Goal: Transaction & Acquisition: Purchase product/service

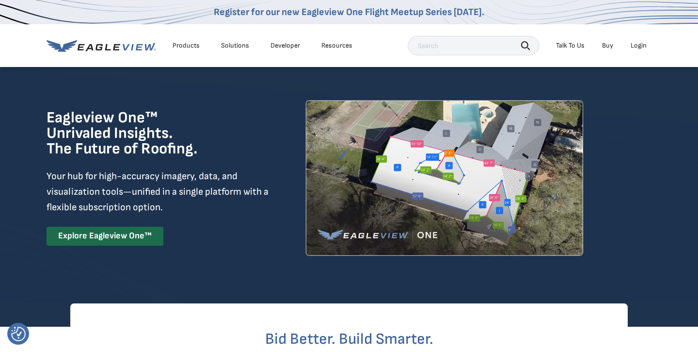
click at [640, 48] on div "Login" at bounding box center [639, 45] width 16 height 9
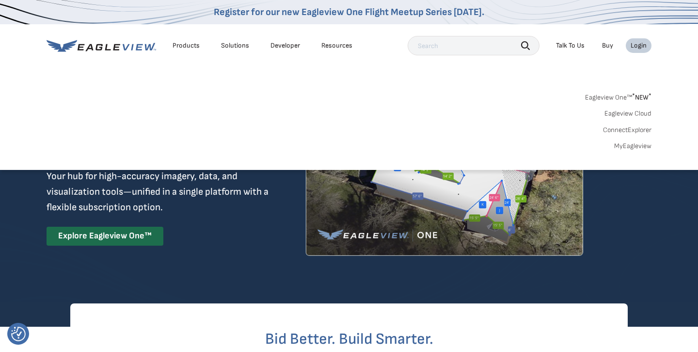
click at [637, 47] on div "Login" at bounding box center [639, 45] width 16 height 9
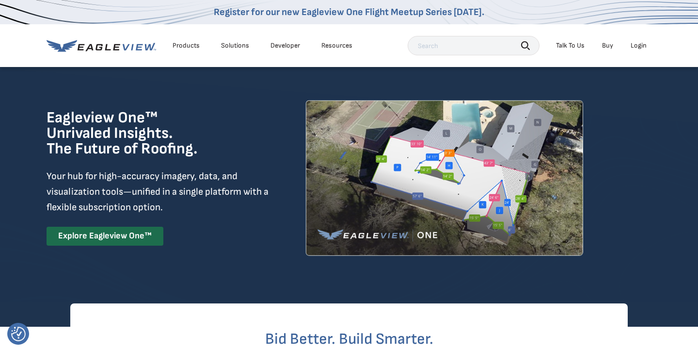
click at [637, 47] on div "Login" at bounding box center [639, 45] width 16 height 9
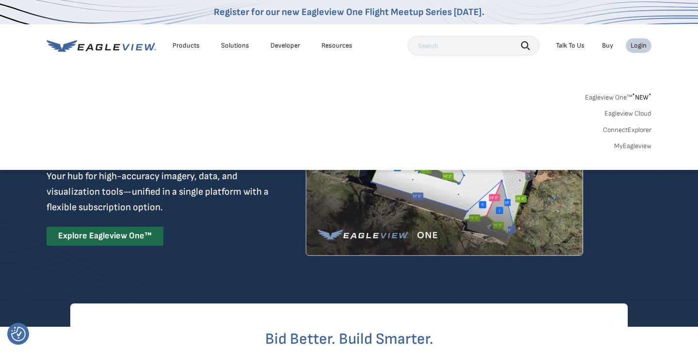
click at [629, 148] on link "MyEagleview" at bounding box center [632, 146] width 37 height 9
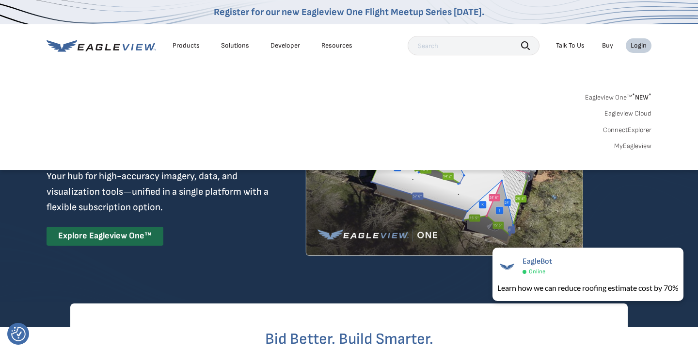
click at [637, 46] on div "Login" at bounding box center [639, 45] width 16 height 9
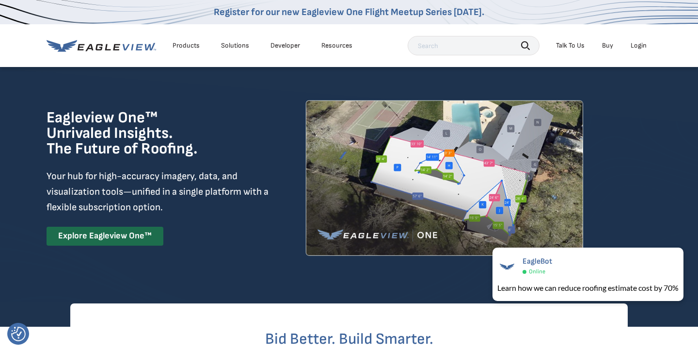
click at [637, 46] on div "Login" at bounding box center [639, 45] width 16 height 9
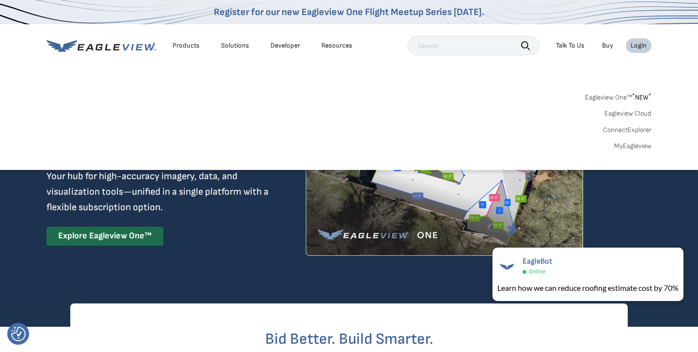
click at [627, 140] on div "Eagleview One™ * NEW * Eagleview Cloud ConnectExplorer MyEagleview" at bounding box center [349, 120] width 605 height 60
click at [627, 147] on link "MyEagleview" at bounding box center [632, 146] width 37 height 9
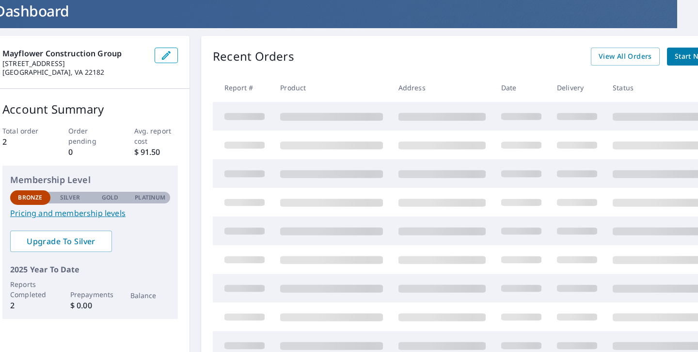
scroll to position [62, 45]
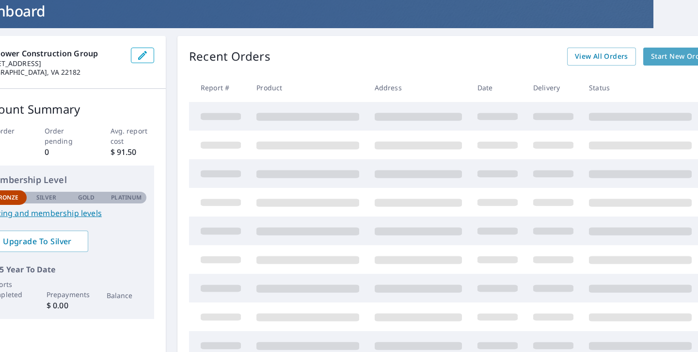
click at [650, 58] on link "Start New Order" at bounding box center [679, 57] width 72 height 18
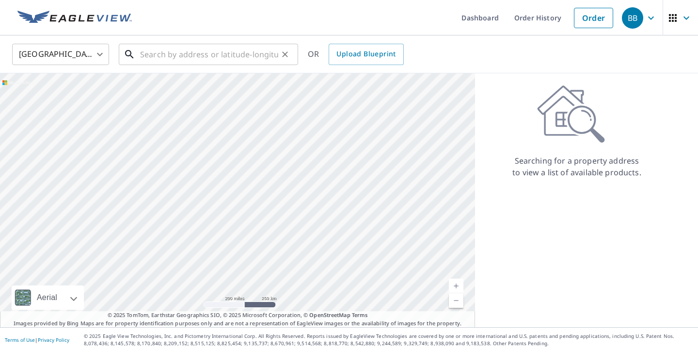
click at [231, 59] on input "text" at bounding box center [209, 54] width 138 height 27
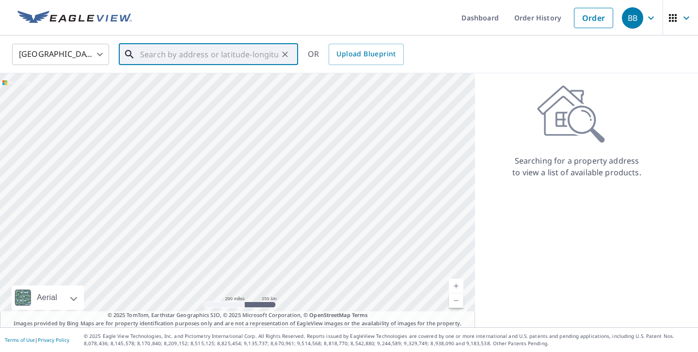
click at [204, 57] on input "text" at bounding box center [209, 54] width 138 height 27
paste input "5121 Wissioming Rd, Bethesda, MD 20816"
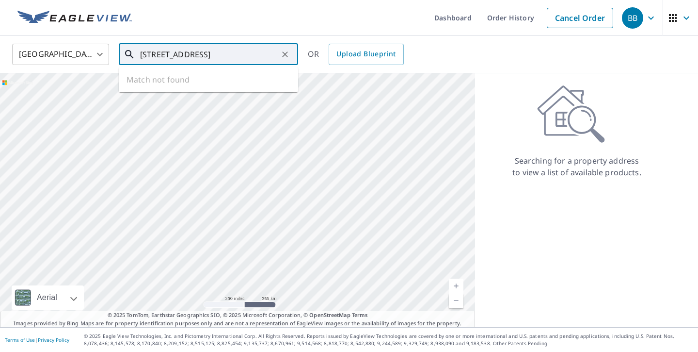
scroll to position [0, 17]
click at [243, 84] on span "5121 Wissioming Rd" at bounding box center [214, 83] width 152 height 12
type input "5121 Wissioming Rd Bethesda, MD 20816"
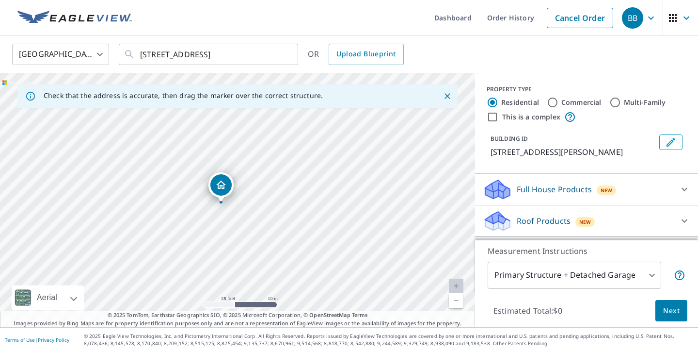
drag, startPoint x: 234, startPoint y: 228, endPoint x: 272, endPoint y: 213, distance: 40.7
click at [272, 213] on div "5121 Wissioming Rd Bethesda, MD 20816" at bounding box center [237, 200] width 475 height 254
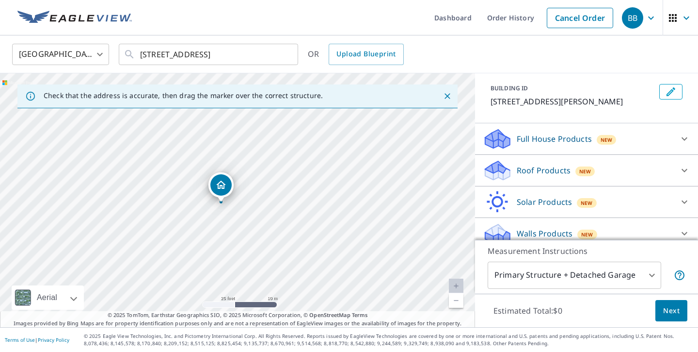
scroll to position [60, 0]
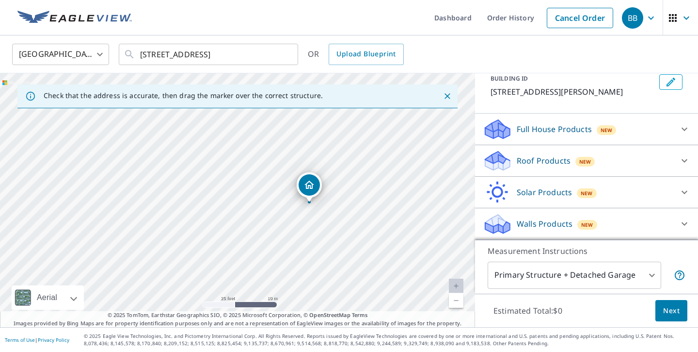
drag, startPoint x: 296, startPoint y: 185, endPoint x: 385, endPoint y: 185, distance: 88.3
click at [385, 185] on div "5121 Wissioming Rd Bethesda, MD 20816" at bounding box center [237, 200] width 475 height 254
drag, startPoint x: 371, startPoint y: 210, endPoint x: 398, endPoint y: 210, distance: 26.2
click at [398, 210] on div "5121 Wissioming Rd Bethesda, MD 20816" at bounding box center [237, 200] width 475 height 254
click at [380, 233] on div "5121 Wissioming Rd Bethesda, MD 20816" at bounding box center [237, 200] width 475 height 254
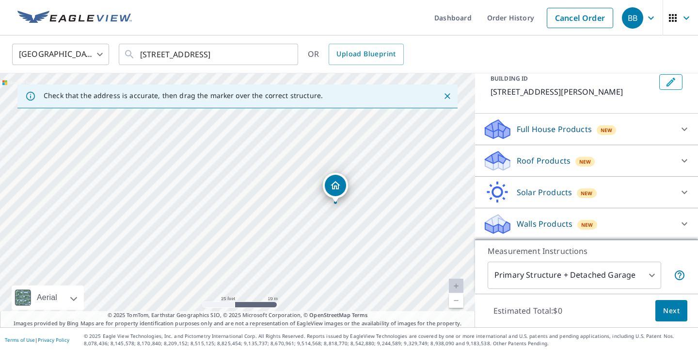
click at [356, 253] on div "5121 Wissioming Rd Bethesda, MD 20816" at bounding box center [237, 200] width 475 height 254
drag, startPoint x: 335, startPoint y: 192, endPoint x: 336, endPoint y: 187, distance: 5.4
click at [534, 130] on p "Full House Products" at bounding box center [554, 129] width 75 height 12
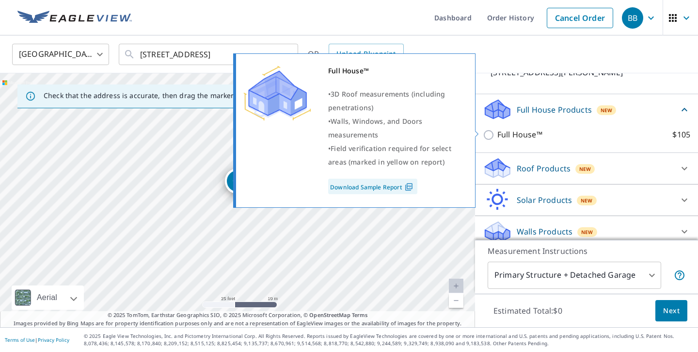
scroll to position [87, 0]
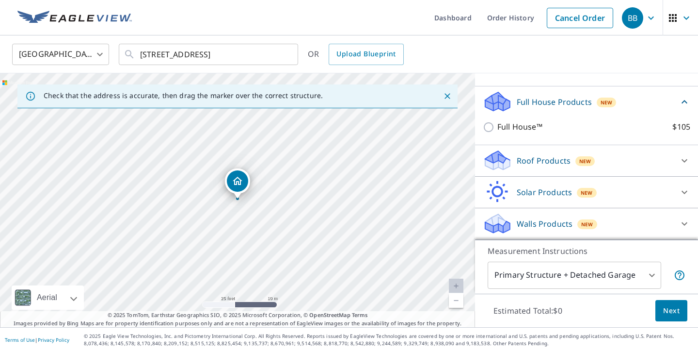
click at [570, 228] on p "Walls Products" at bounding box center [545, 224] width 56 height 12
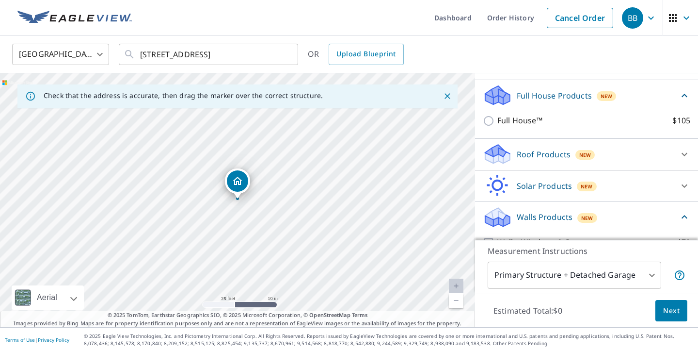
scroll to position [96, 0]
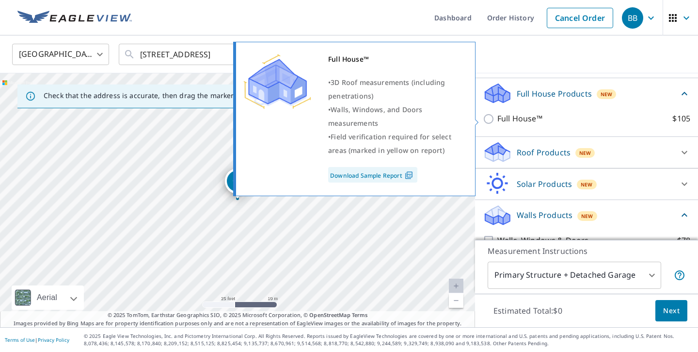
click at [391, 171] on link "Download Sample Report" at bounding box center [372, 175] width 89 height 16
click at [411, 175] on img at bounding box center [408, 175] width 13 height 9
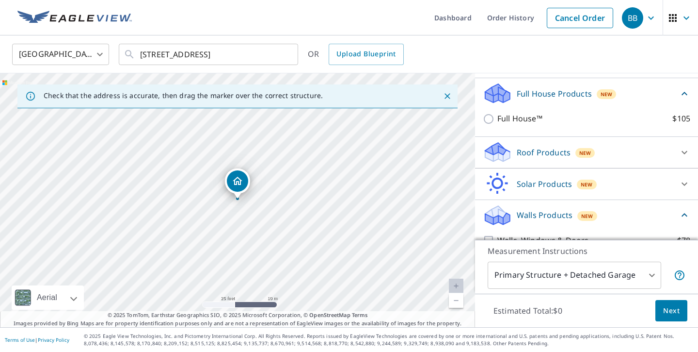
scroll to position [143, 0]
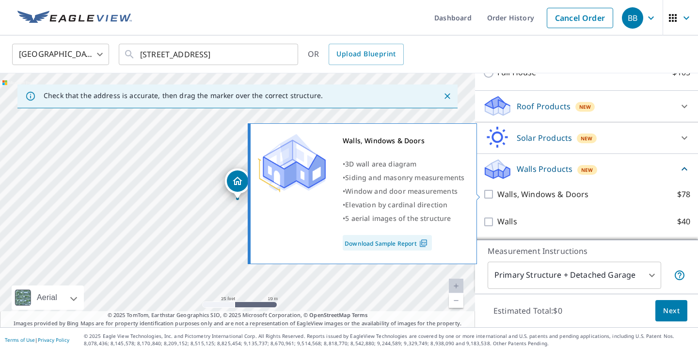
click at [414, 242] on link "Download Sample Report" at bounding box center [387, 243] width 89 height 16
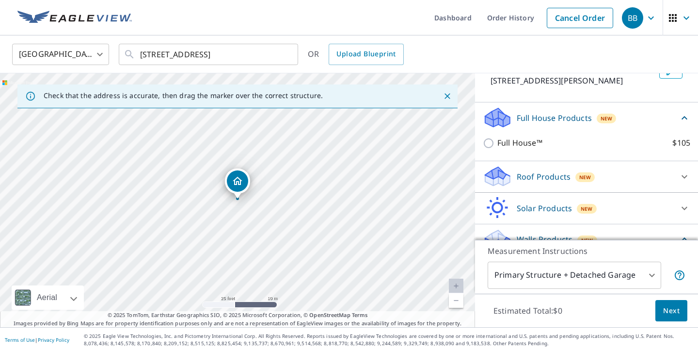
scroll to position [55, 0]
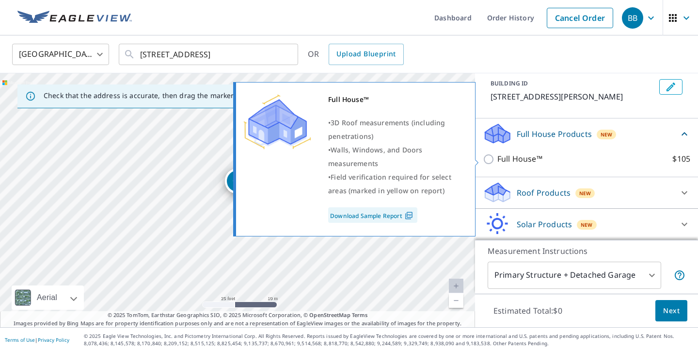
click at [524, 164] on p "Full House™" at bounding box center [520, 159] width 45 height 12
click at [498, 164] on input "Full House™ $105" at bounding box center [490, 159] width 15 height 12
checkbox input "true"
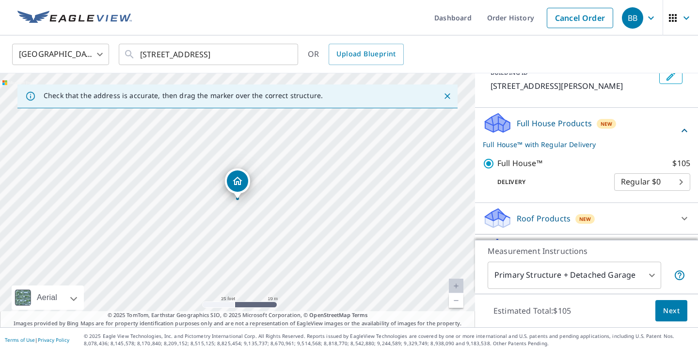
scroll to position [70, 0]
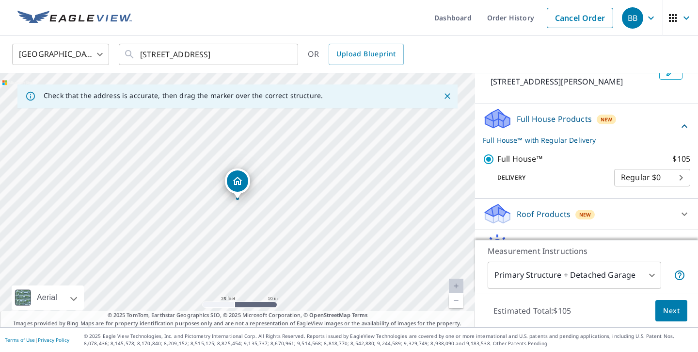
click at [630, 173] on body "BB BB Dashboard Order History Cancel Order BB United States US ​ 5121 Wissiomin…" at bounding box center [349, 176] width 698 height 352
click at [629, 173] on li "Regular $0" at bounding box center [652, 177] width 76 height 17
click at [520, 178] on p "Delivery" at bounding box center [548, 177] width 131 height 9
click at [512, 143] on p "Full House™ with Regular Delivery" at bounding box center [581, 140] width 196 height 10
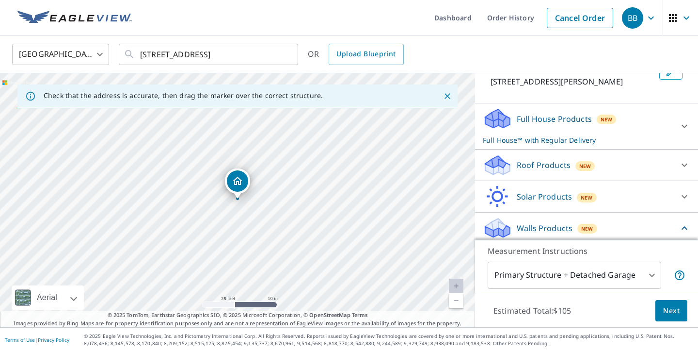
click at [512, 143] on p "Full House™ with Regular Delivery" at bounding box center [578, 140] width 190 height 10
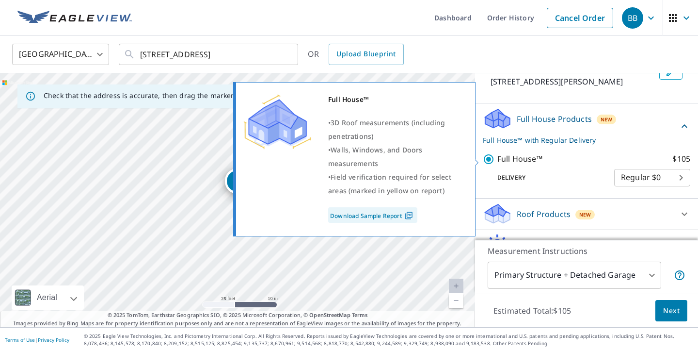
click at [412, 214] on img at bounding box center [408, 215] width 13 height 9
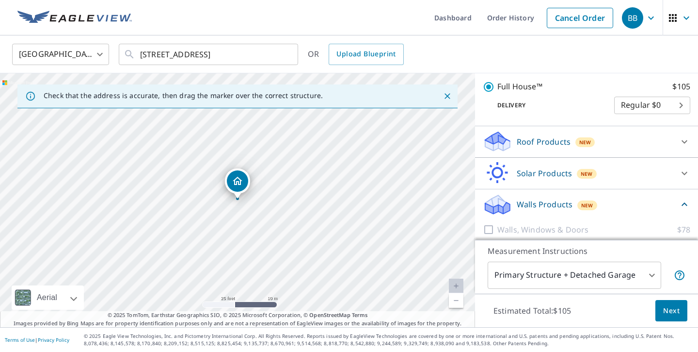
scroll to position [179, 0]
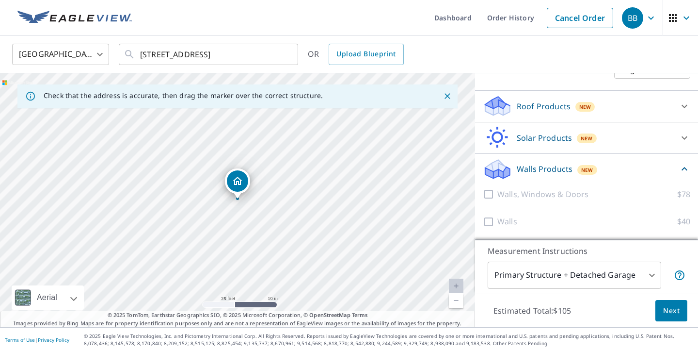
click at [652, 277] on body "BB BB Dashboard Order History Cancel Order BB United States US ​ 5121 Wissiomin…" at bounding box center [349, 176] width 698 height 352
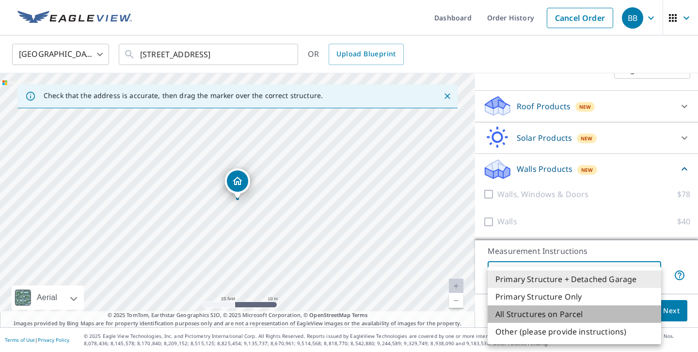
click at [597, 314] on li "All Structures on Parcel" at bounding box center [575, 313] width 174 height 17
type input "3"
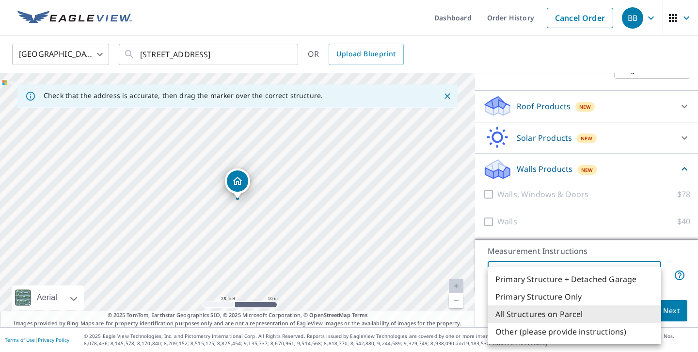
click at [616, 270] on body "BB BB Dashboard Order History Cancel Order BB United States US ​ 5121 Wissiomin…" at bounding box center [349, 176] width 698 height 352
click at [605, 315] on li "All Structures on Parcel" at bounding box center [575, 313] width 174 height 17
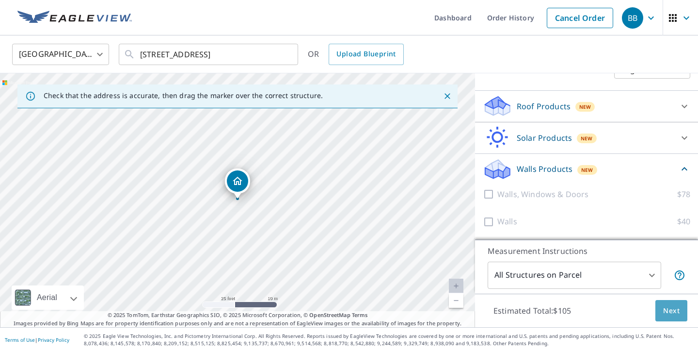
click at [668, 309] on span "Next" at bounding box center [671, 311] width 16 height 12
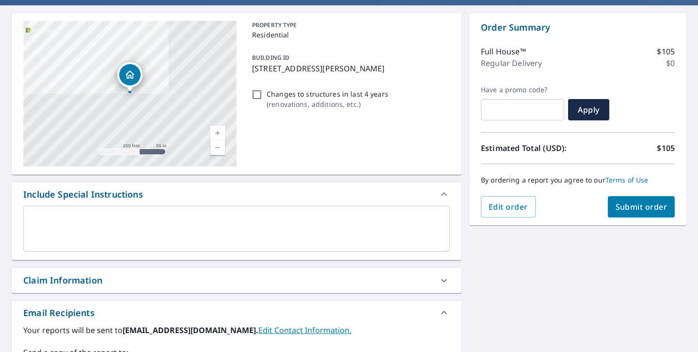
scroll to position [93, 0]
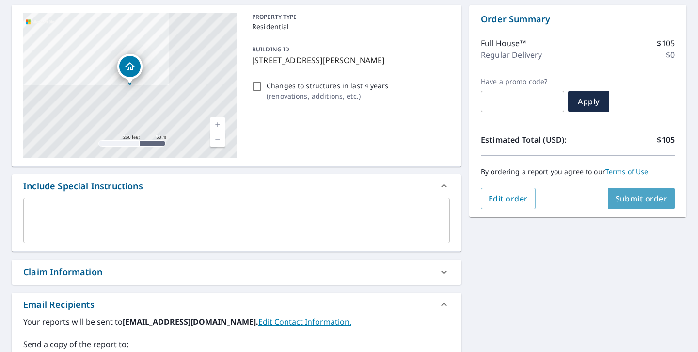
click at [627, 197] on span "Submit order" at bounding box center [642, 198] width 52 height 11
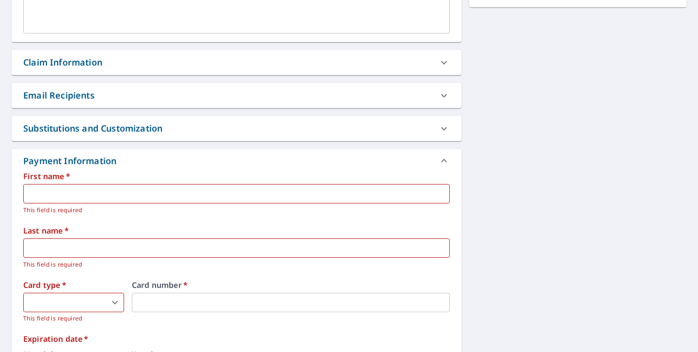
scroll to position [326, 0]
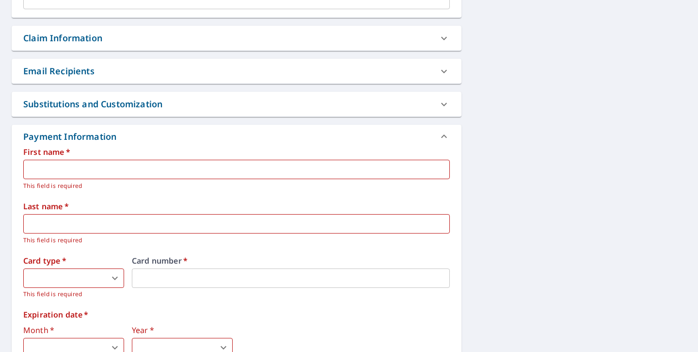
click at [310, 167] on input "text" at bounding box center [236, 169] width 427 height 19
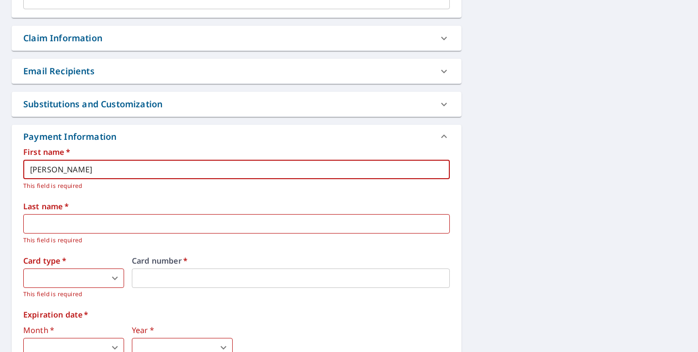
click at [63, 170] on input "Alexei ARjantsev" at bounding box center [236, 169] width 427 height 19
click at [71, 222] on input "text" at bounding box center [236, 223] width 427 height 19
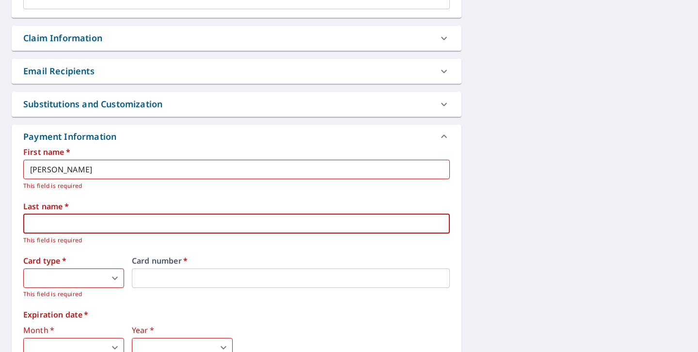
click at [70, 172] on input "Alexei Arjantsev" at bounding box center [236, 169] width 427 height 19
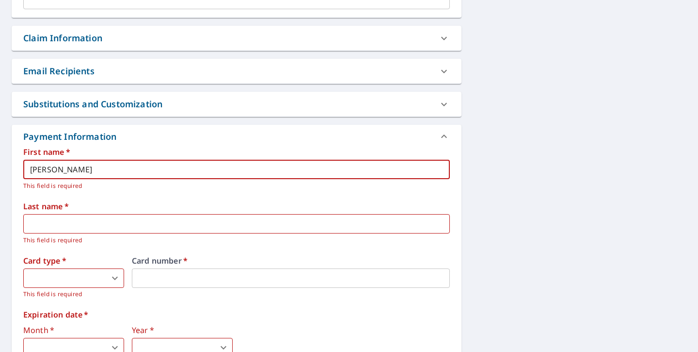
click at [70, 172] on input "Alexei Arjantsev" at bounding box center [236, 169] width 427 height 19
type input "Alexei"
click at [78, 215] on input "text" at bounding box center [236, 223] width 427 height 19
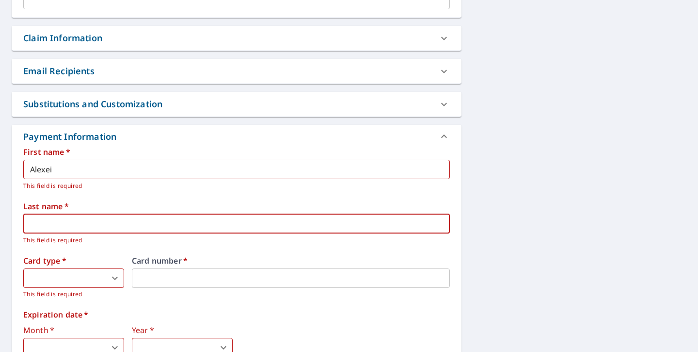
paste input "5121 Wissioming Rd, Bethesda, MD 20816"
type input "5121 Wissioming Rd, Bethesda, MD 20816"
click at [60, 285] on body "BB BB Dashboard Order History Cancel Order BB Dashboard / Finalize Order Finali…" at bounding box center [349, 176] width 698 height 352
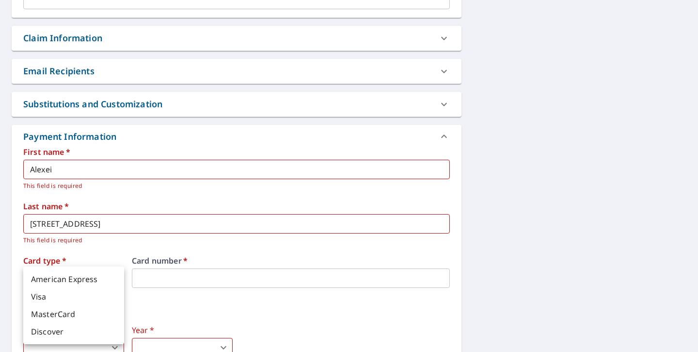
click at [85, 277] on li "American Express" at bounding box center [73, 278] width 101 height 17
type input "1"
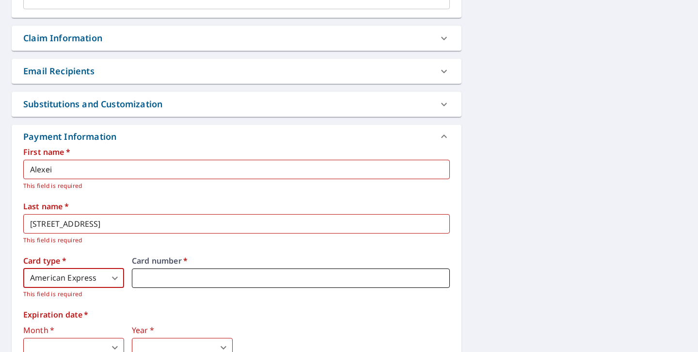
click at [161, 271] on iframe at bounding box center [291, 277] width 318 height 19
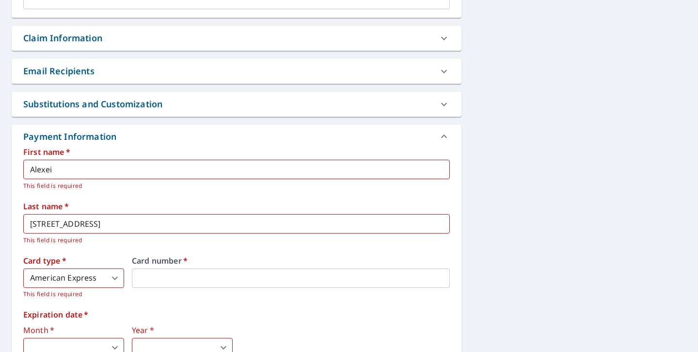
click at [148, 187] on p "This field is required" at bounding box center [233, 186] width 420 height 10
click at [176, 222] on input "5121 Wissioming Rd, Bethesda, MD 20816" at bounding box center [236, 223] width 427 height 19
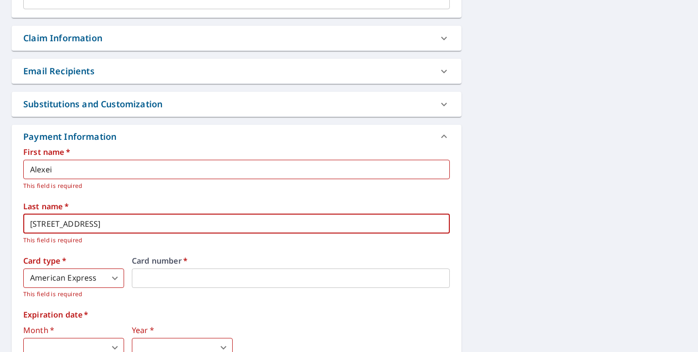
paste input "A"
click at [176, 222] on input "5121 Wissioming Rd, Bethesda, MD 20816" at bounding box center [236, 223] width 427 height 19
click at [95, 226] on input "Arj" at bounding box center [236, 223] width 427 height 19
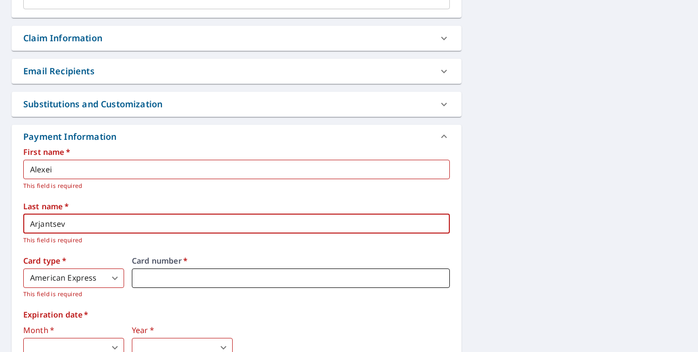
type input "Arjantsev"
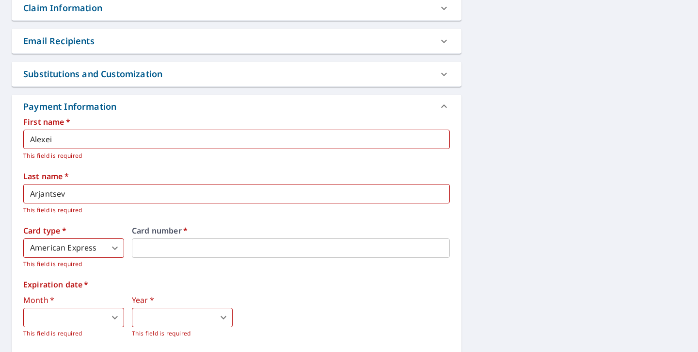
scroll to position [359, 0]
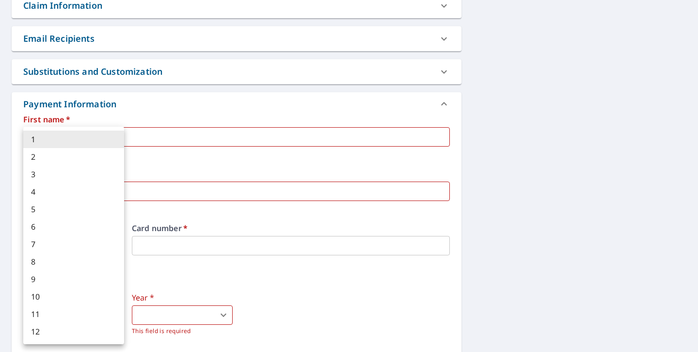
click at [102, 313] on body "BB BB Dashboard Order History Cancel Order BB Dashboard / Finalize Order Finali…" at bounding box center [349, 176] width 698 height 352
click at [56, 177] on li "3" at bounding box center [73, 173] width 101 height 17
type input "3"
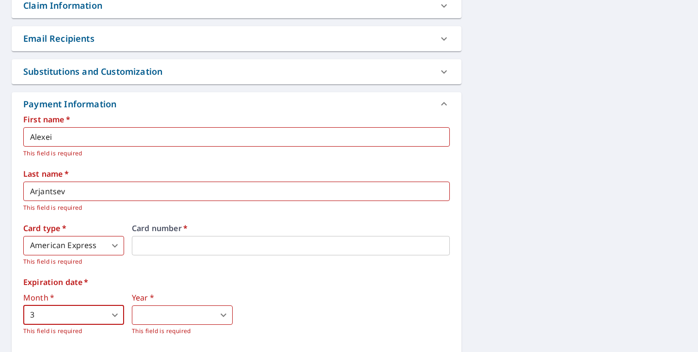
click at [157, 311] on body "BB BB Dashboard Order History Cancel Order BB Dashboard / Finalize Order Finali…" at bounding box center [349, 176] width 698 height 352
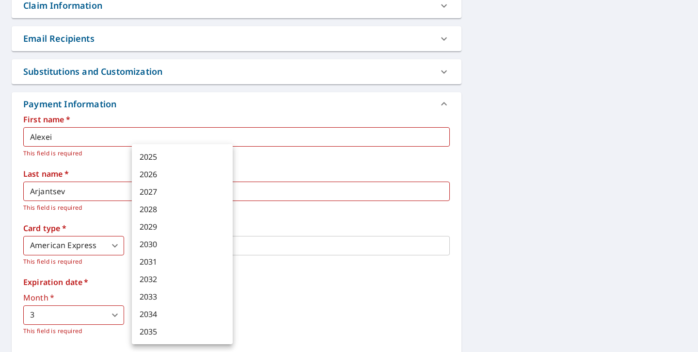
click at [162, 238] on li "2030" at bounding box center [182, 243] width 101 height 17
type input "2030"
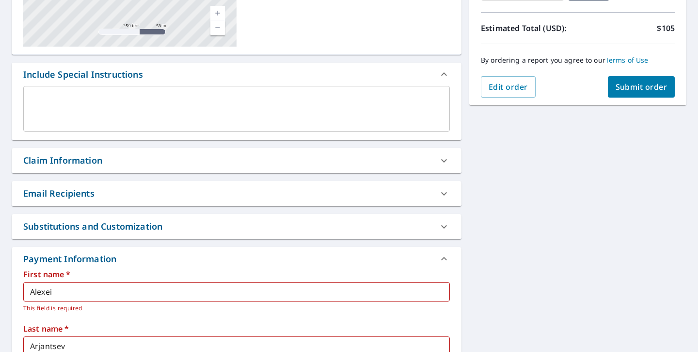
scroll to position [202, 0]
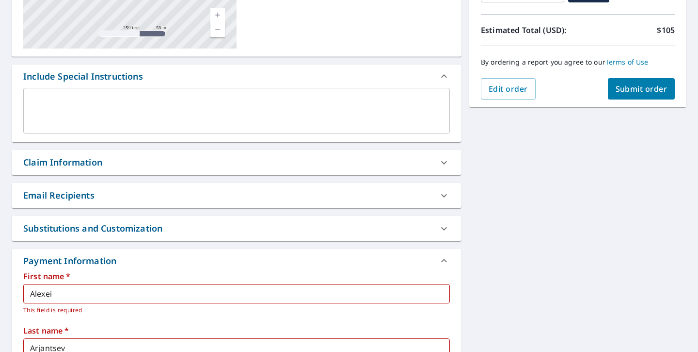
click at [631, 92] on span "Submit order" at bounding box center [642, 88] width 52 height 11
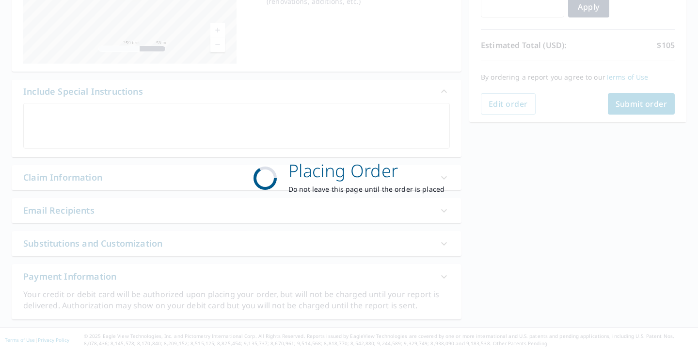
scroll to position [187, 0]
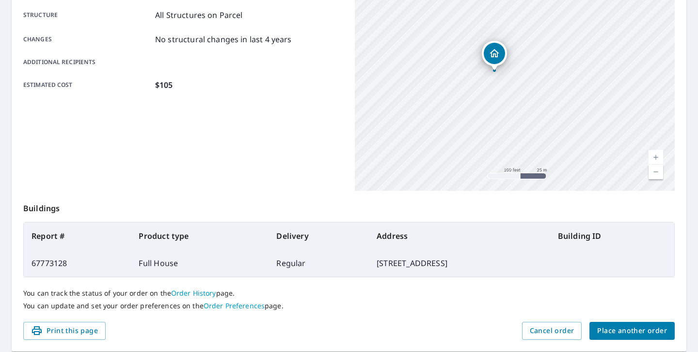
drag, startPoint x: 532, startPoint y: 82, endPoint x: 532, endPoint y: 145, distance: 62.6
click at [532, 145] on div "5121 Wissioming Rd Bethesda, MD 20816" at bounding box center [515, 69] width 320 height 242
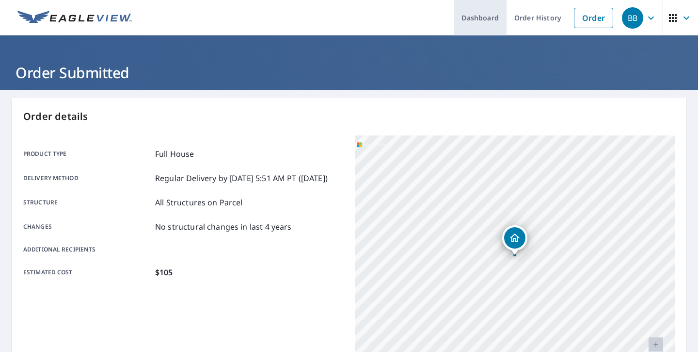
click at [478, 23] on link "Dashboard" at bounding box center [480, 17] width 53 height 35
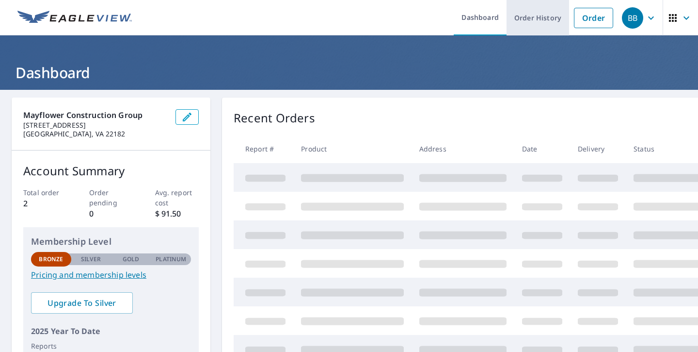
click at [528, 23] on link "Order History" at bounding box center [538, 17] width 63 height 35
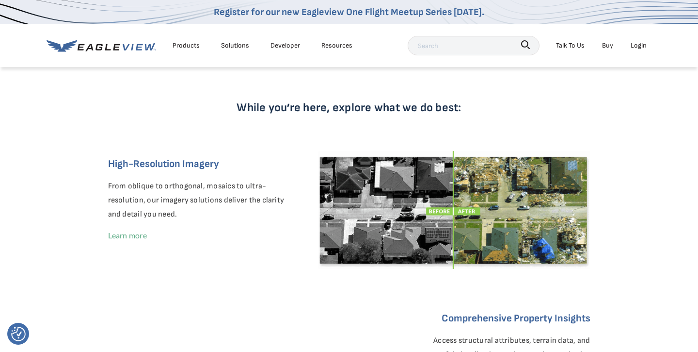
scroll to position [158, 0]
